Goal: Register for event/course

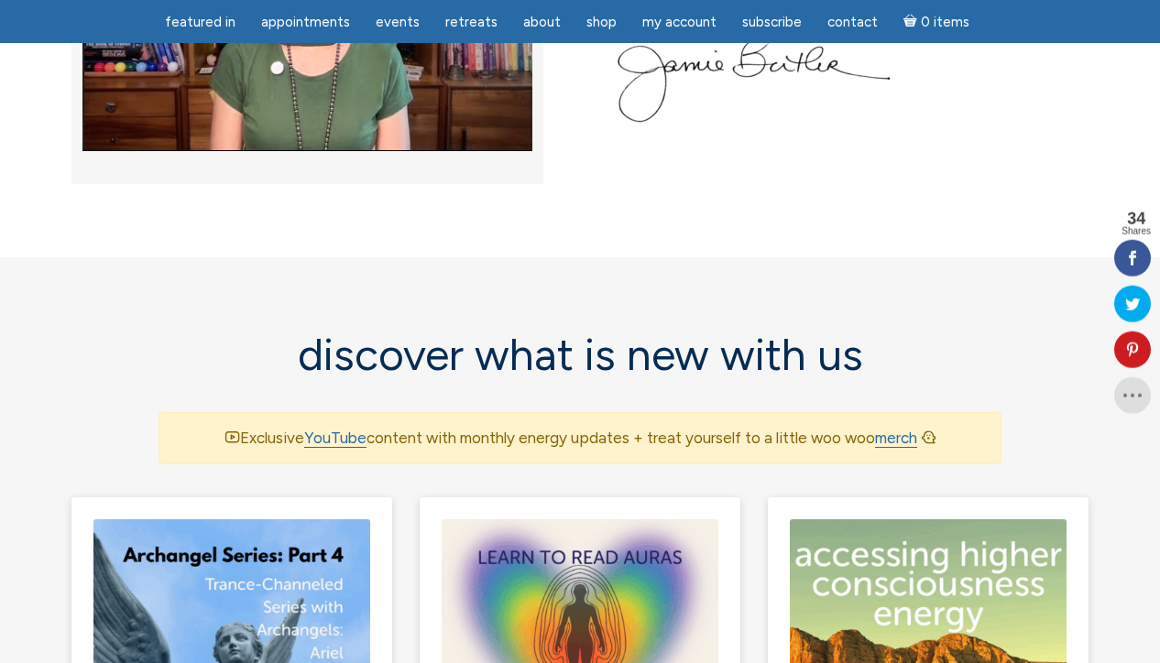
scroll to position [1336, 0]
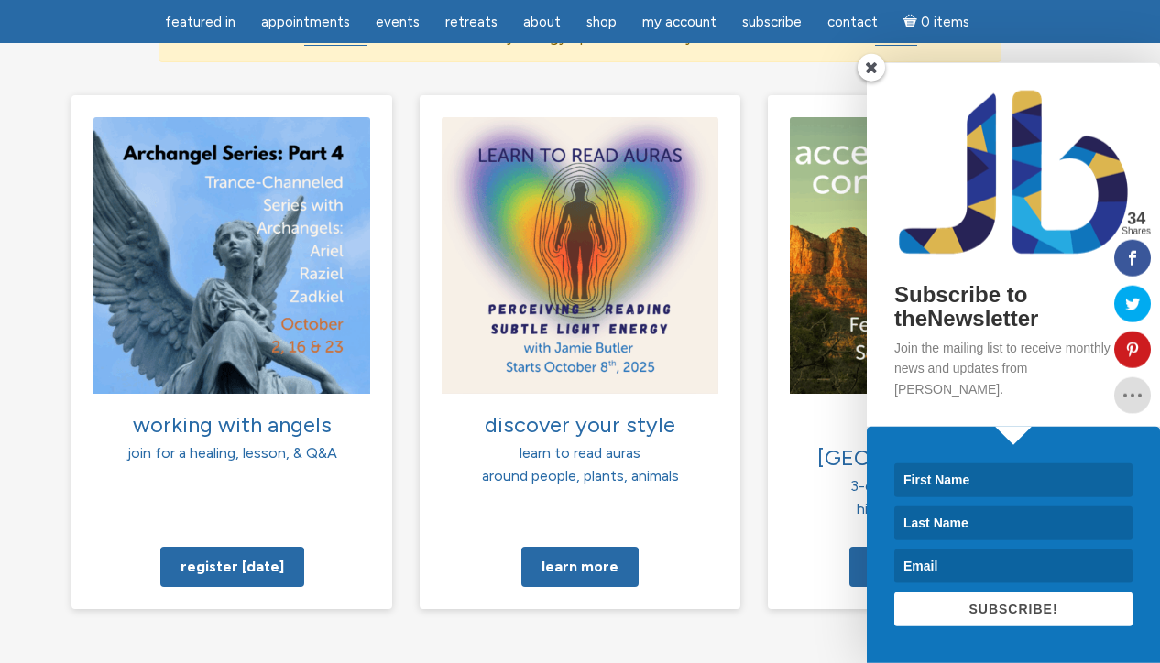
click at [873, 82] on span at bounding box center [870, 67] width 27 height 27
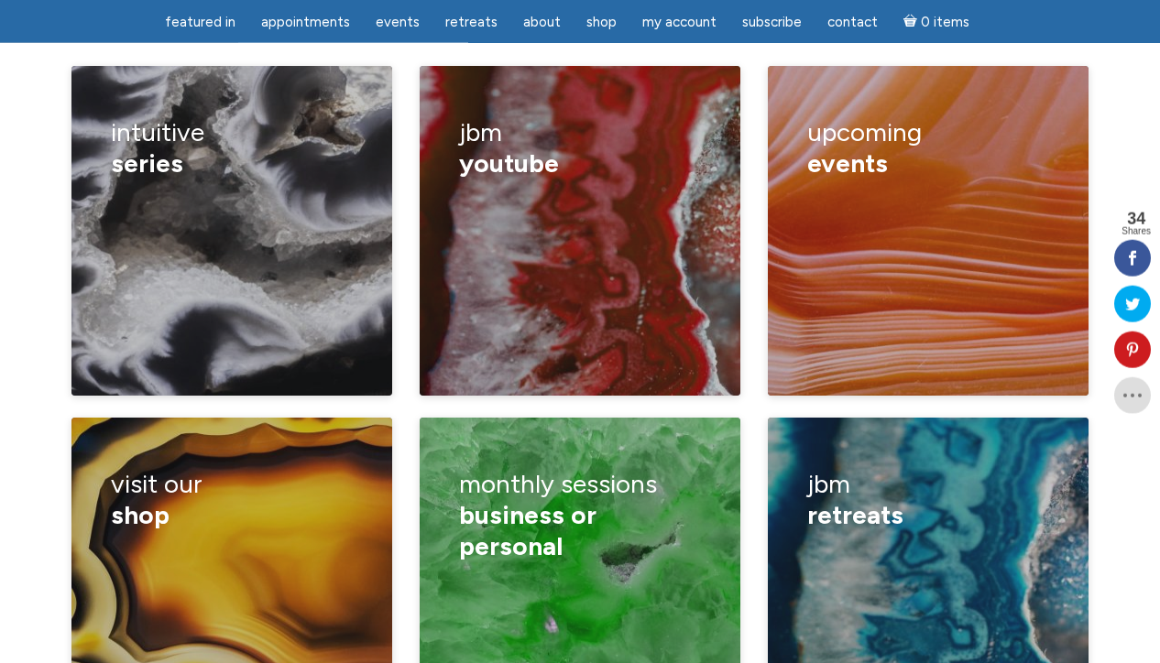
scroll to position [2657, 0]
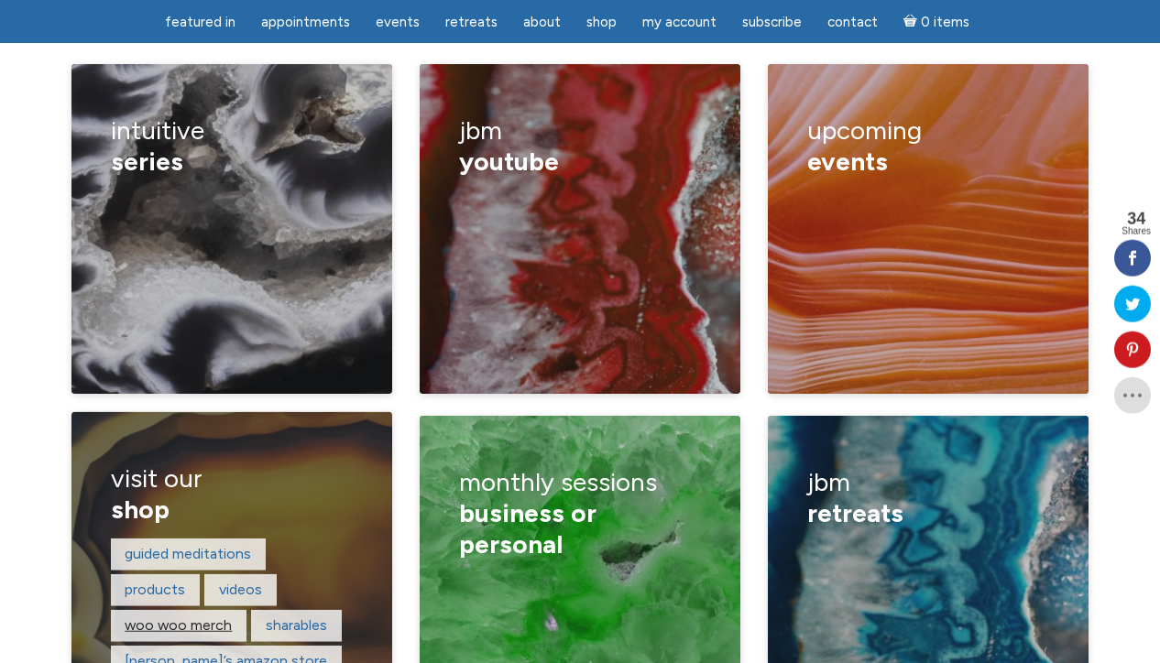
click at [203, 617] on link "woo woo merch" at bounding box center [178, 625] width 107 height 17
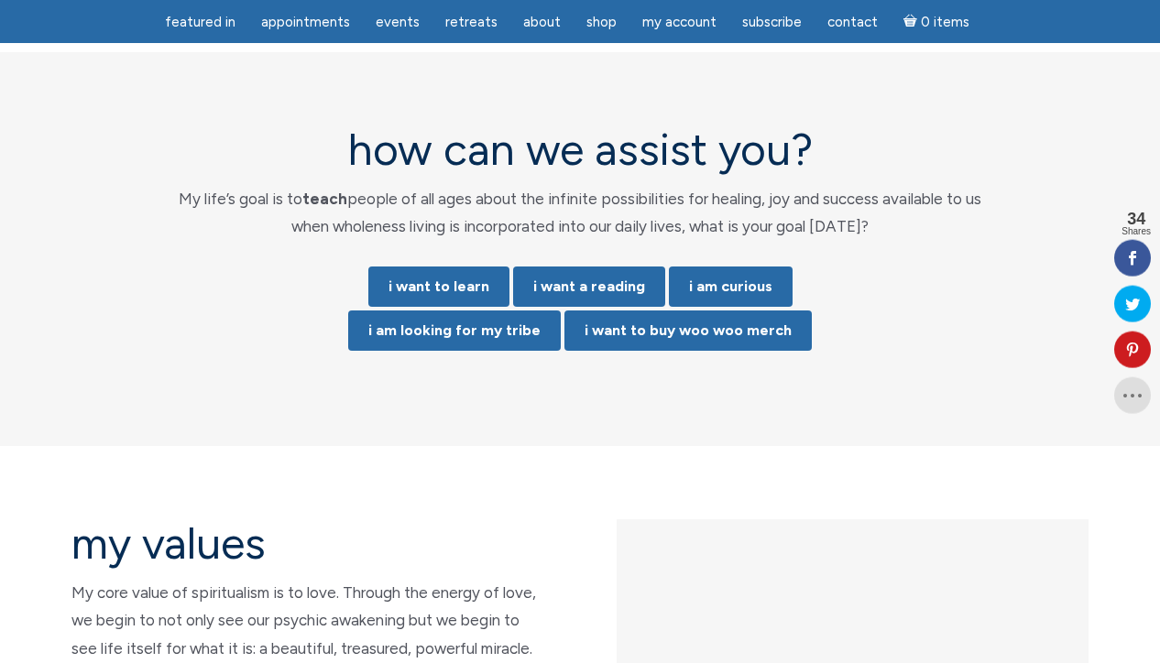
scroll to position [3747, 0]
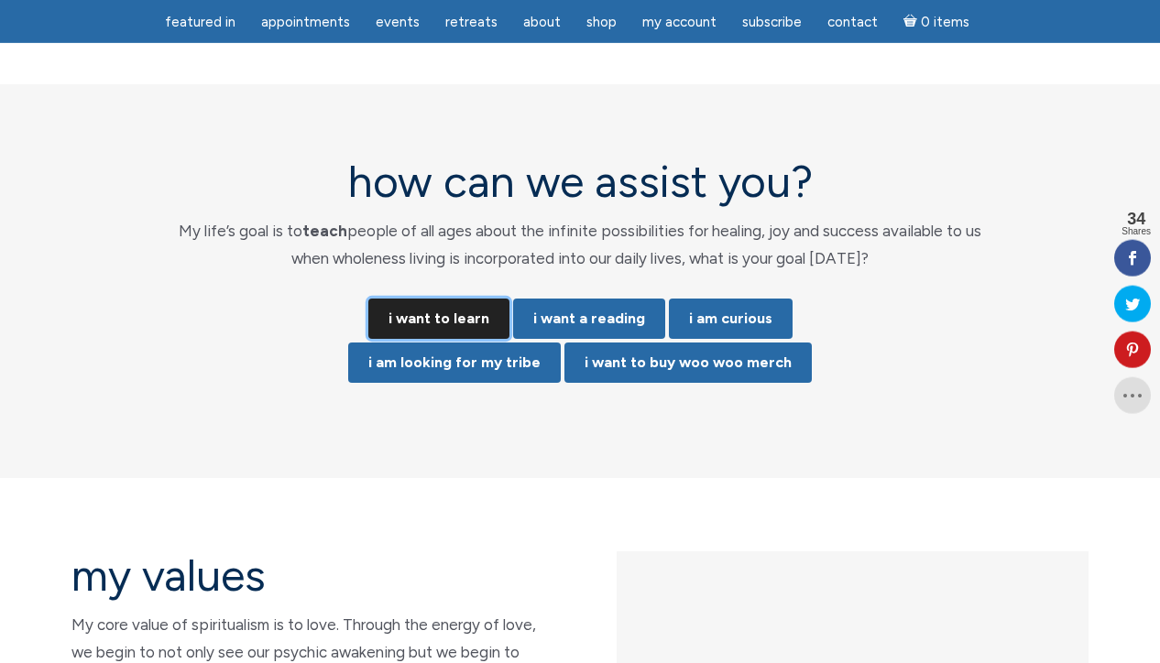
click at [484, 299] on link "i want to learn" at bounding box center [438, 319] width 141 height 40
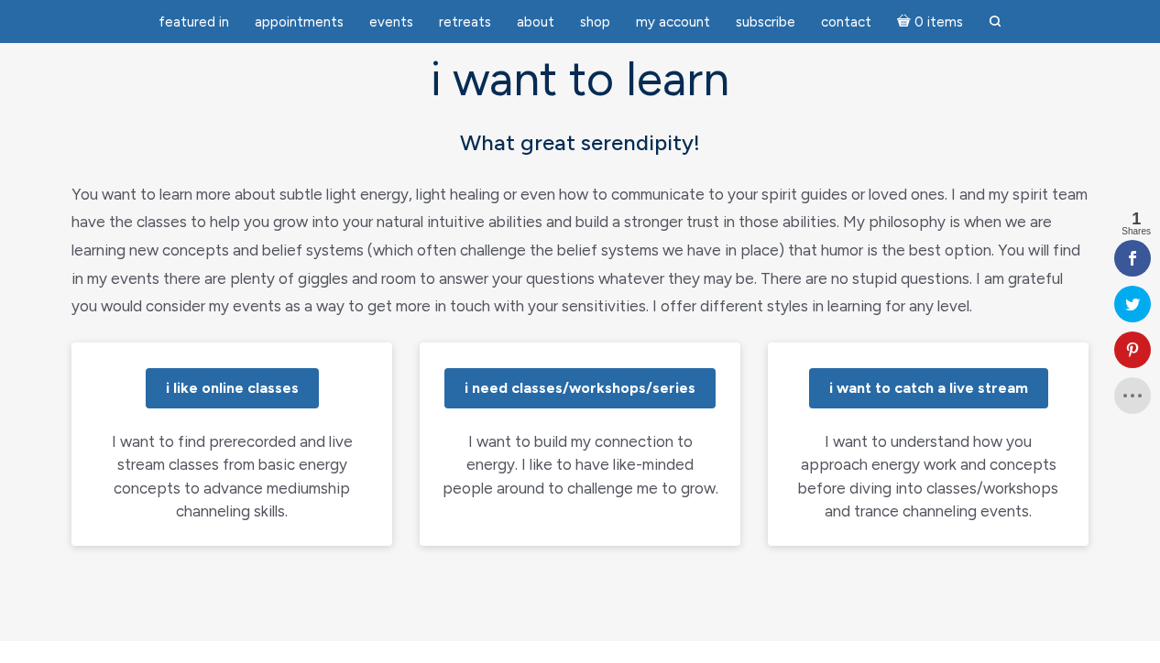
scroll to position [186, 0]
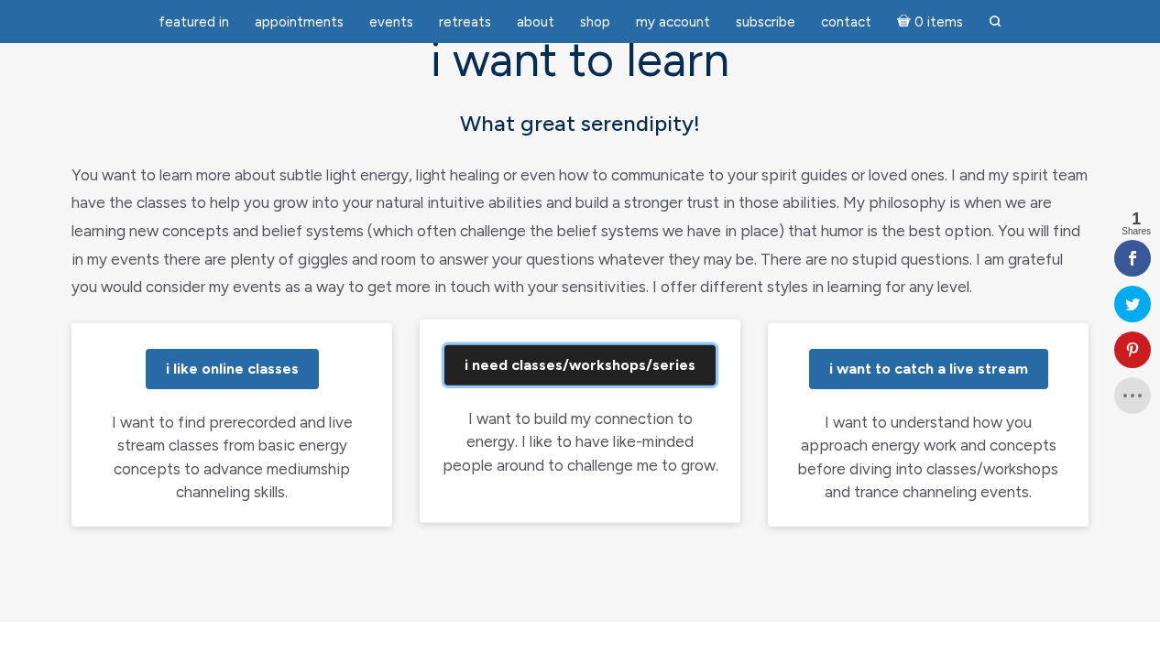
click at [558, 377] on link "i need classes/workshops/series" at bounding box center [579, 365] width 271 height 40
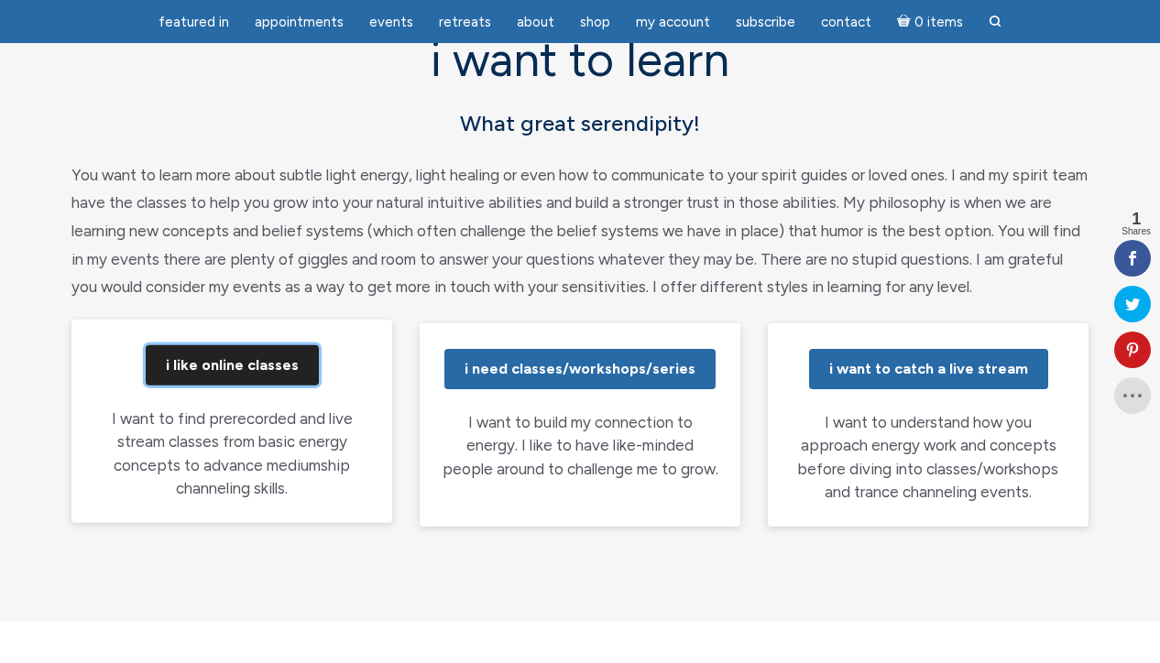
click at [235, 365] on link "i like online classes" at bounding box center [232, 365] width 173 height 40
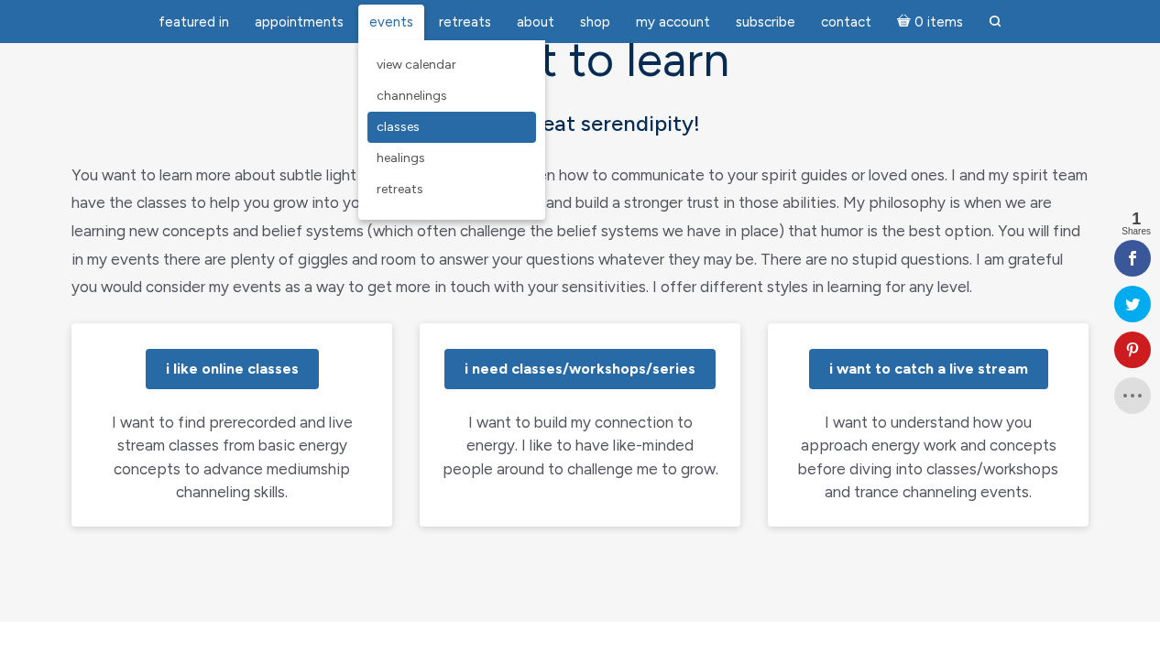
click at [409, 133] on span "Classes" at bounding box center [398, 127] width 43 height 16
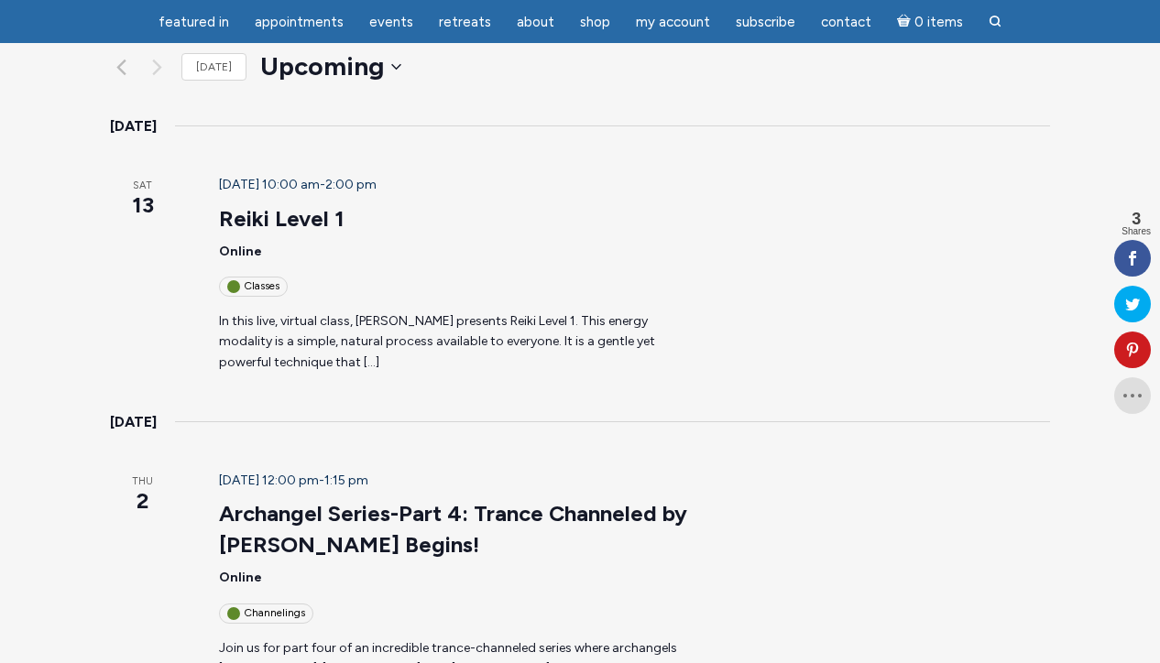
scroll to position [45, 0]
